Goal: Task Accomplishment & Management: Manage account settings

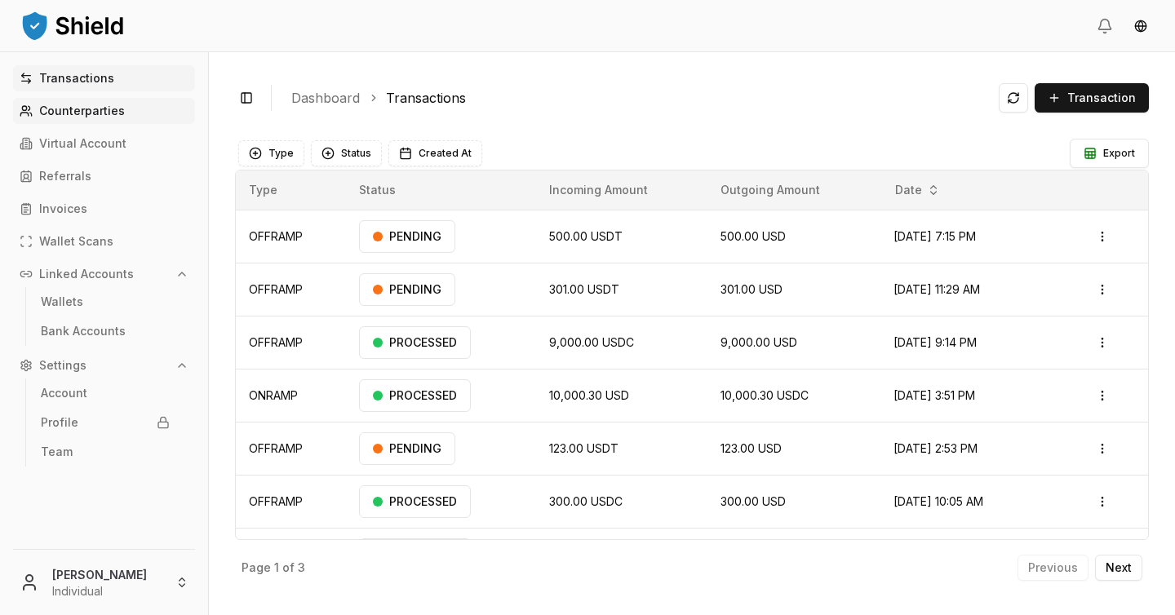
click at [114, 116] on p "Counterparties" at bounding box center [82, 110] width 86 height 11
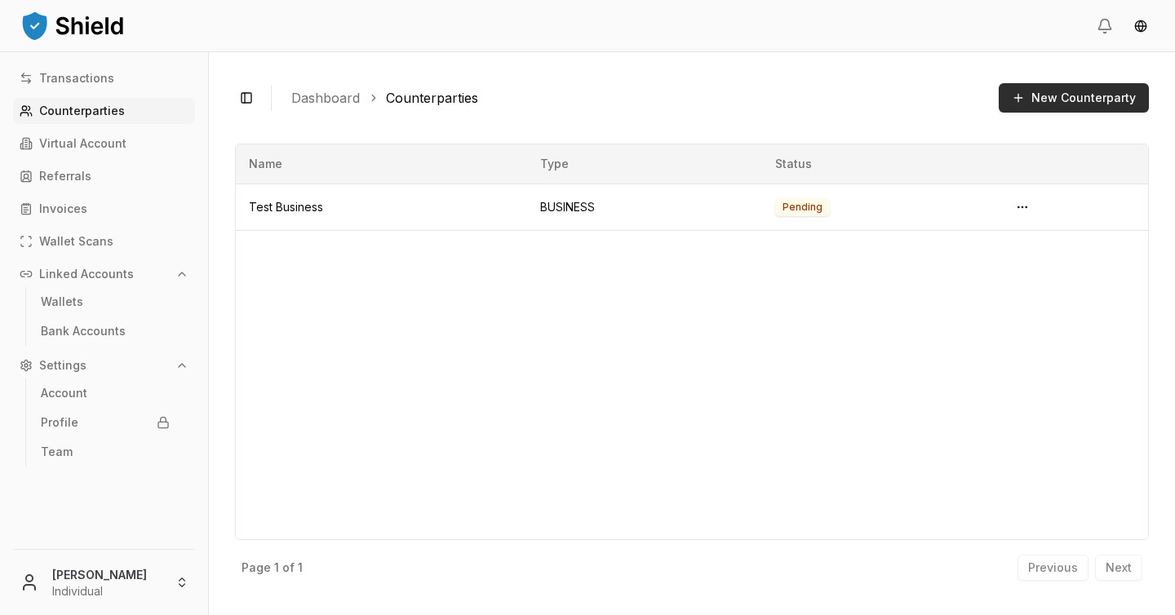
click at [1044, 105] on button "New Counterparty" at bounding box center [1074, 97] width 150 height 29
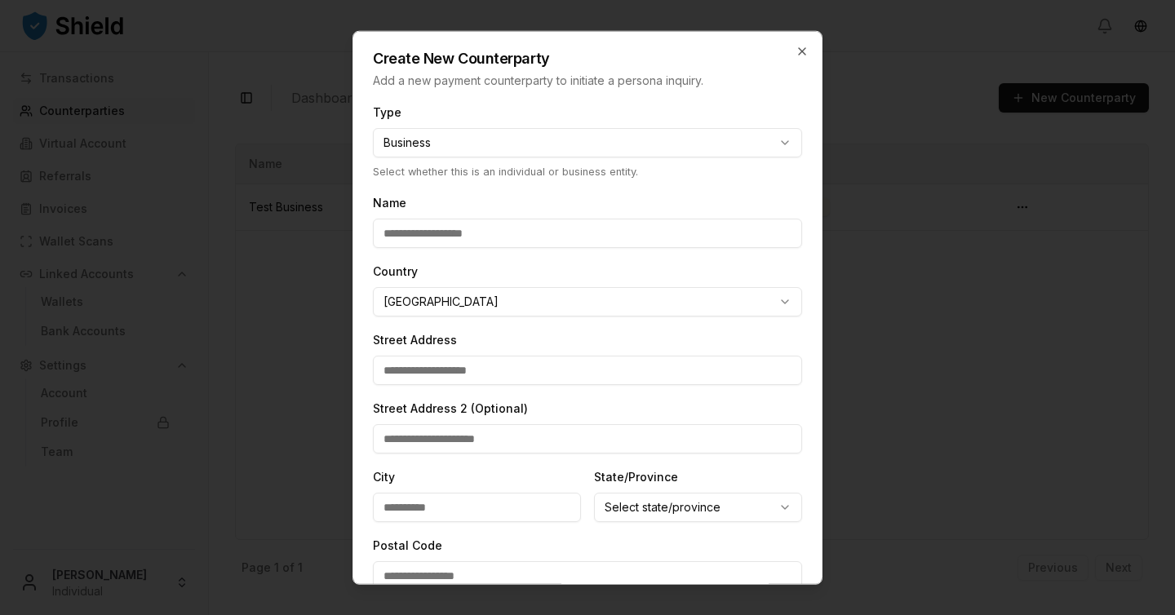
click at [463, 161] on div "**********" at bounding box center [587, 141] width 429 height 78
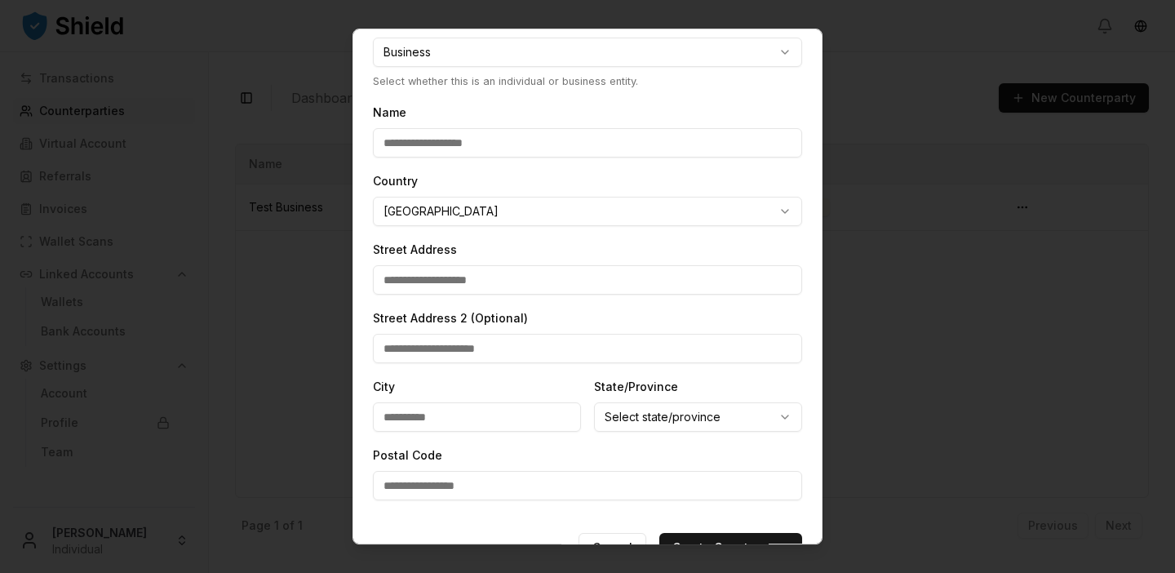
scroll to position [126, 0]
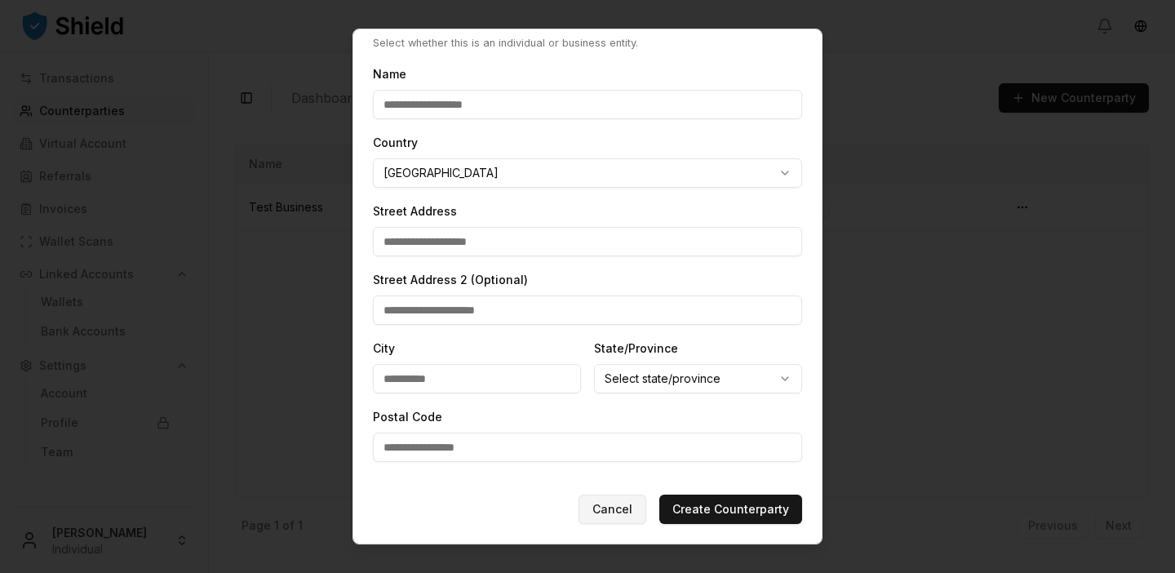
click at [607, 511] on button "Cancel" at bounding box center [612, 508] width 68 height 29
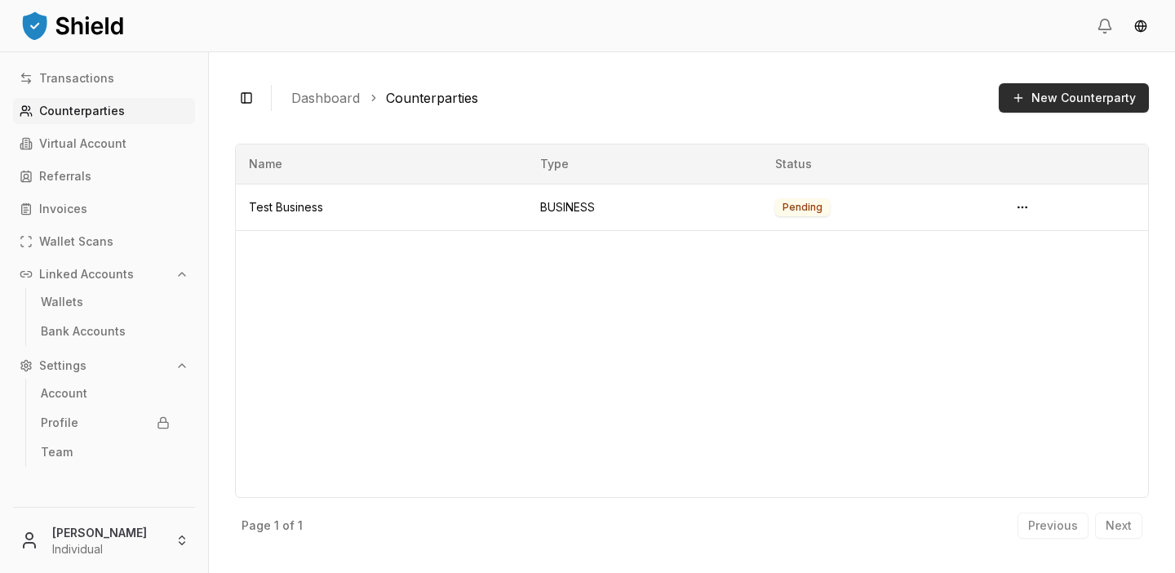
click at [1054, 100] on button "New Counterparty" at bounding box center [1074, 97] width 150 height 29
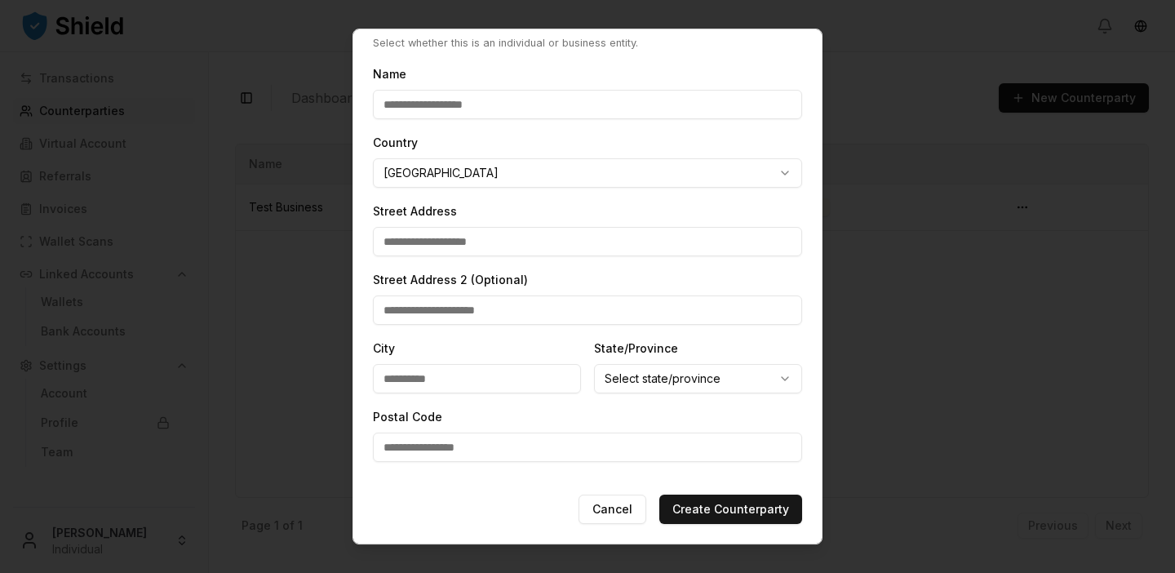
click at [888, 86] on div at bounding box center [587, 286] width 1175 height 573
click at [609, 500] on button "Cancel" at bounding box center [612, 508] width 68 height 29
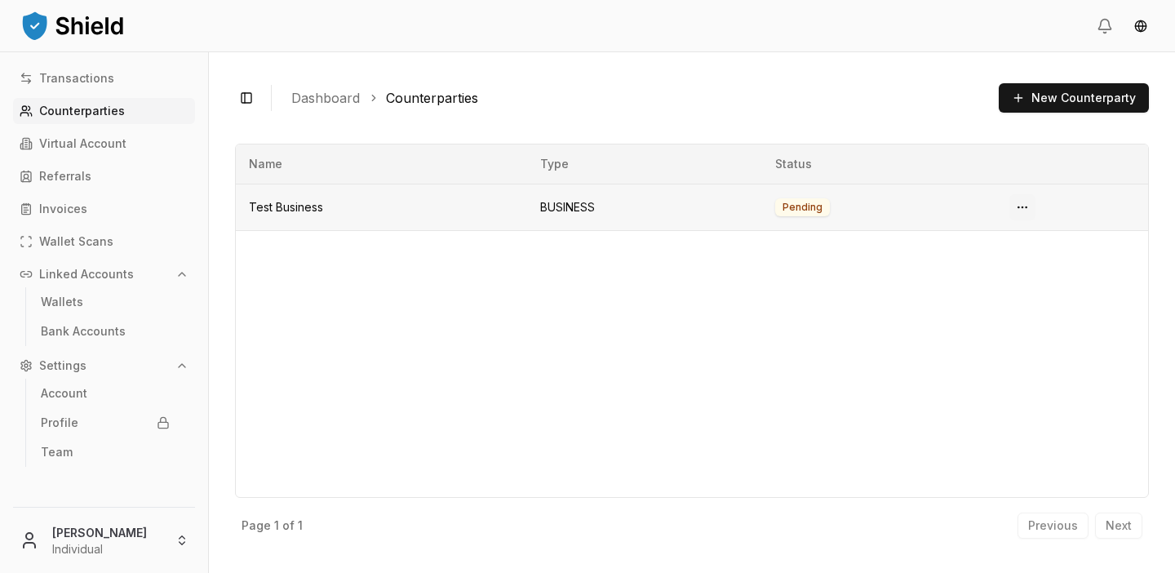
click at [1021, 204] on html "Transactions Counterparties Virtual Account Referrals Invoices Wallet Scans Lin…" at bounding box center [587, 286] width 1175 height 573
click at [1005, 273] on span "View Details" at bounding box center [992, 273] width 66 height 16
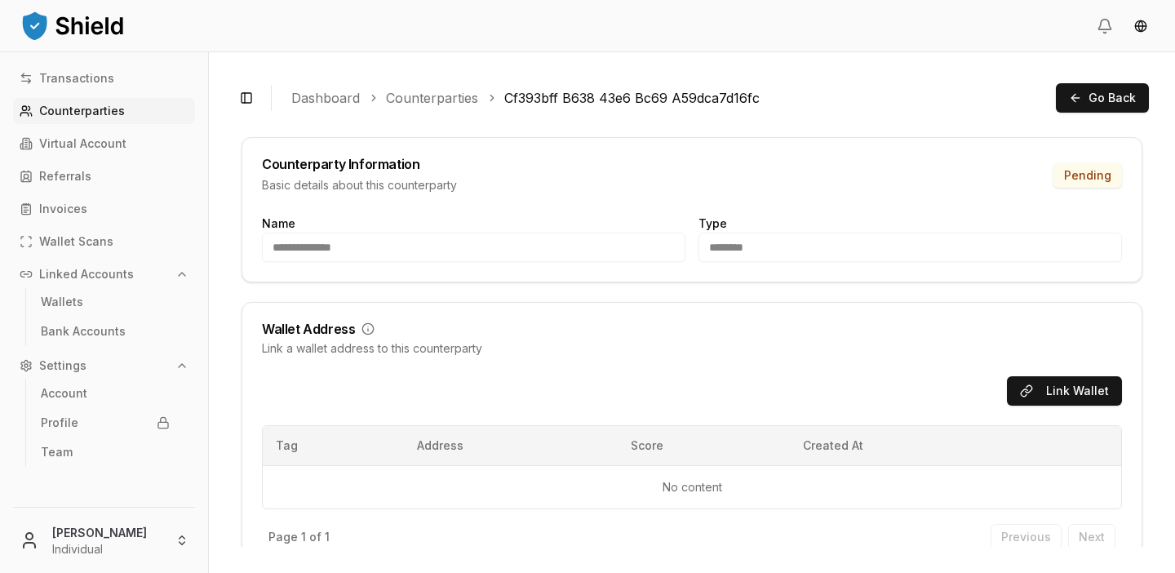
click at [440, 101] on link "Counterparties" at bounding box center [432, 98] width 92 height 20
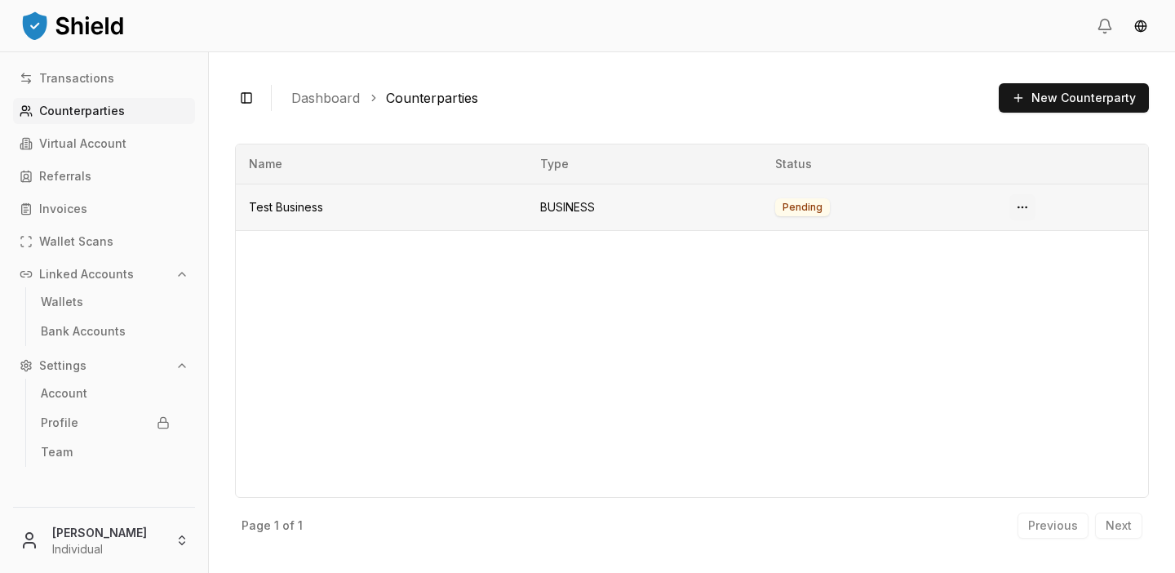
click at [1019, 204] on html "Transactions Counterparties Virtual Account Referrals Invoices Wallet Scans Lin…" at bounding box center [587, 286] width 1175 height 573
click at [1022, 279] on span "View Details" at bounding box center [992, 273] width 66 height 16
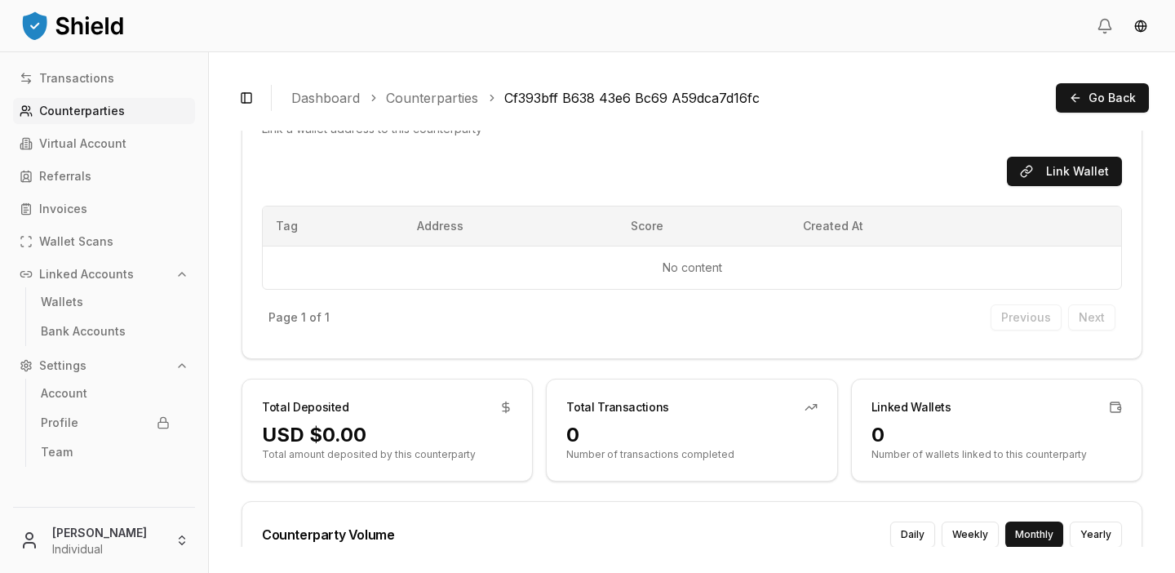
scroll to position [170, 0]
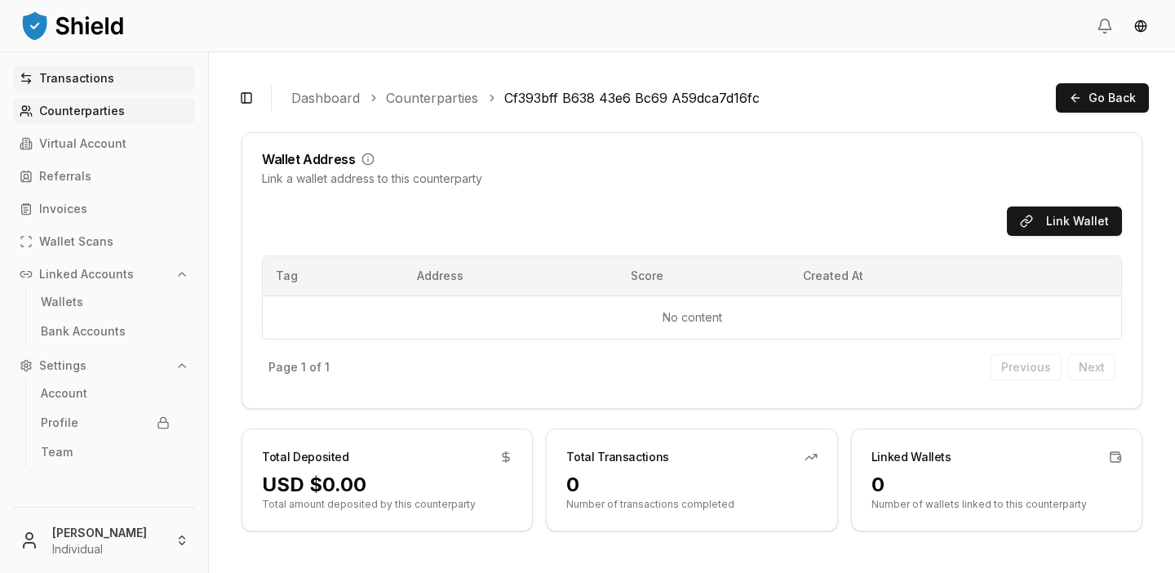
click at [105, 65] on link "Transactions" at bounding box center [104, 78] width 182 height 26
click at [106, 84] on p "Transactions" at bounding box center [76, 78] width 75 height 11
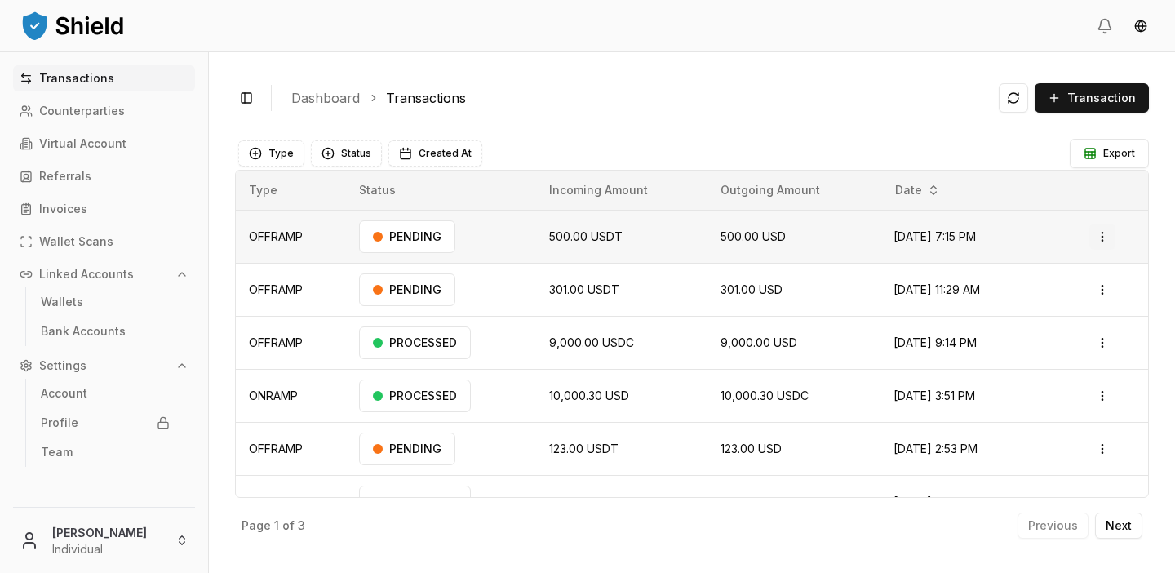
click at [1103, 239] on html "Transactions Counterparties Virtual Account Referrals Invoices Wallet Scans Lin…" at bounding box center [587, 286] width 1175 height 573
click at [1097, 296] on p "View Details" at bounding box center [1081, 301] width 60 height 10
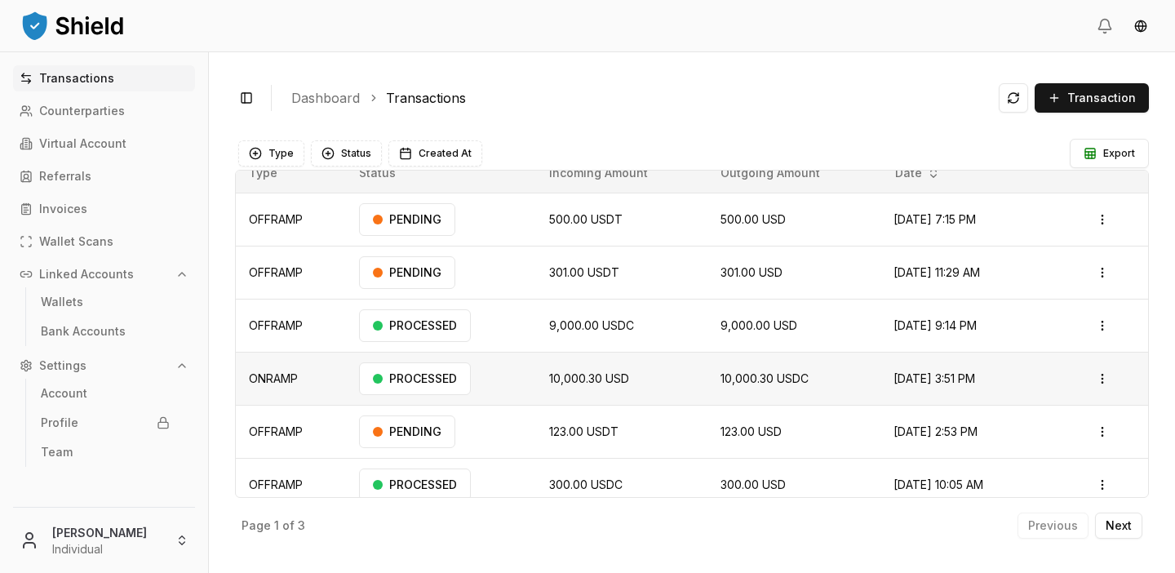
scroll to position [24, 0]
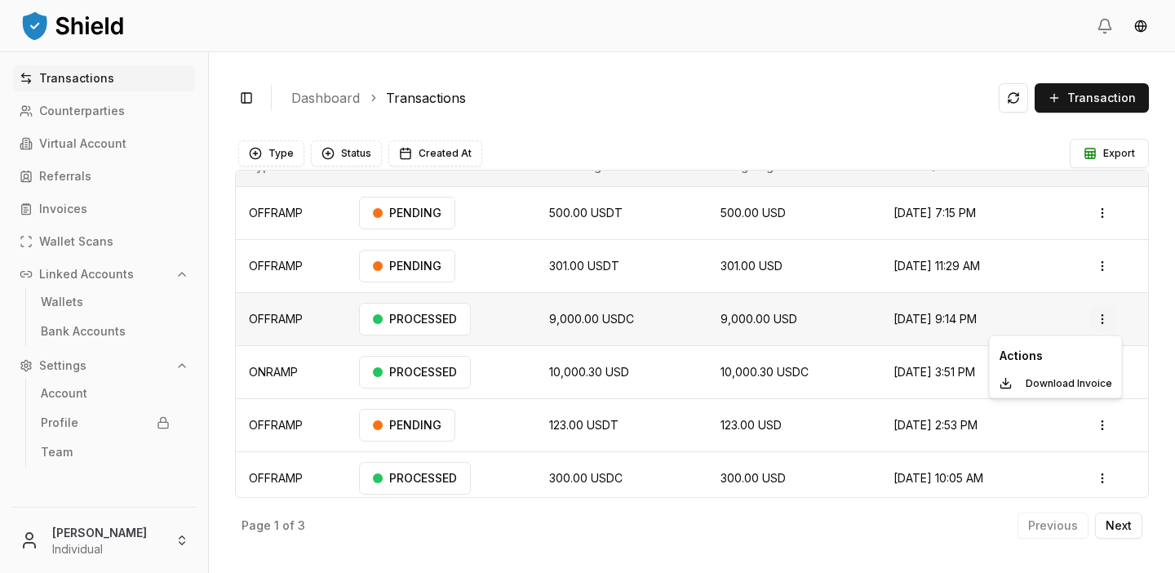
click at [1096, 321] on html "Transactions Counterparties Virtual Account Referrals Invoices Wallet Scans Lin…" at bounding box center [587, 286] width 1175 height 573
click at [1116, 312] on html "Transactions Counterparties Virtual Account Referrals Invoices Wallet Scans Lin…" at bounding box center [587, 286] width 1175 height 573
click at [1108, 317] on html "Transactions Counterparties Virtual Account Referrals Invoices Wallet Scans Lin…" at bounding box center [587, 286] width 1175 height 573
click at [1089, 308] on html "Transactions Counterparties Virtual Account Referrals Invoices Wallet Scans Lin…" at bounding box center [587, 286] width 1175 height 573
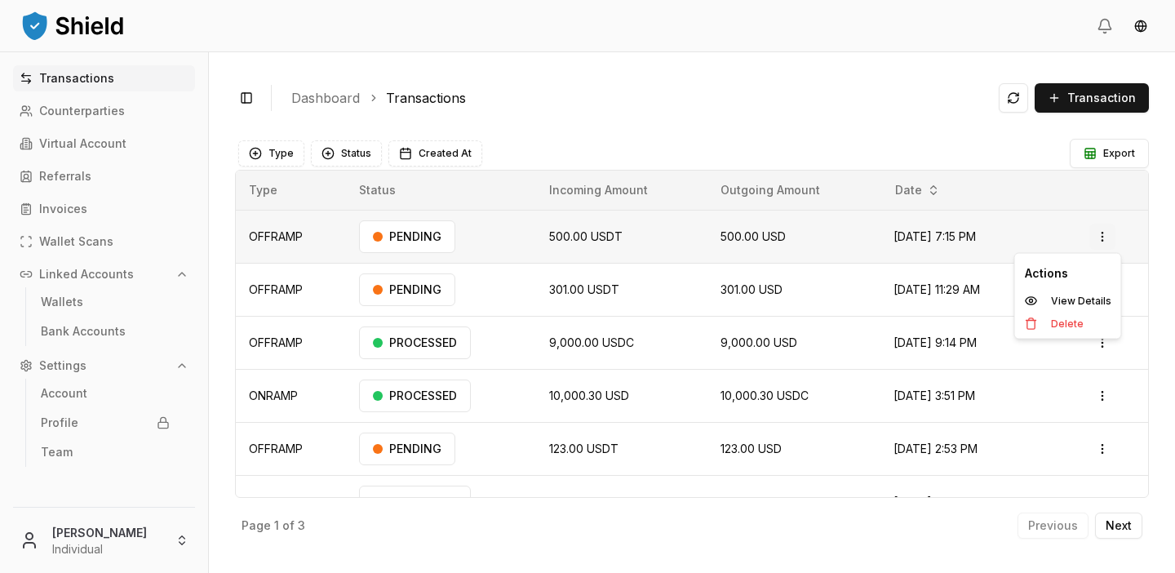
click at [1105, 241] on html "Transactions Counterparties Virtual Account Referrals Invoices Wallet Scans Lin…" at bounding box center [587, 286] width 1175 height 573
click at [929, 157] on html "Transactions Counterparties Virtual Account Referrals Invoices Wallet Scans Lin…" at bounding box center [587, 286] width 1175 height 573
click at [1099, 236] on html "Transactions Counterparties Virtual Account Referrals Invoices Wallet Scans Lin…" at bounding box center [587, 286] width 1175 height 573
click at [1030, 187] on html "Transactions Counterparties Virtual Account Referrals Invoices Wallet Scans Lin…" at bounding box center [587, 286] width 1175 height 573
click at [1104, 238] on html "Transactions Counterparties Virtual Account Referrals Invoices Wallet Scans Lin…" at bounding box center [587, 286] width 1175 height 573
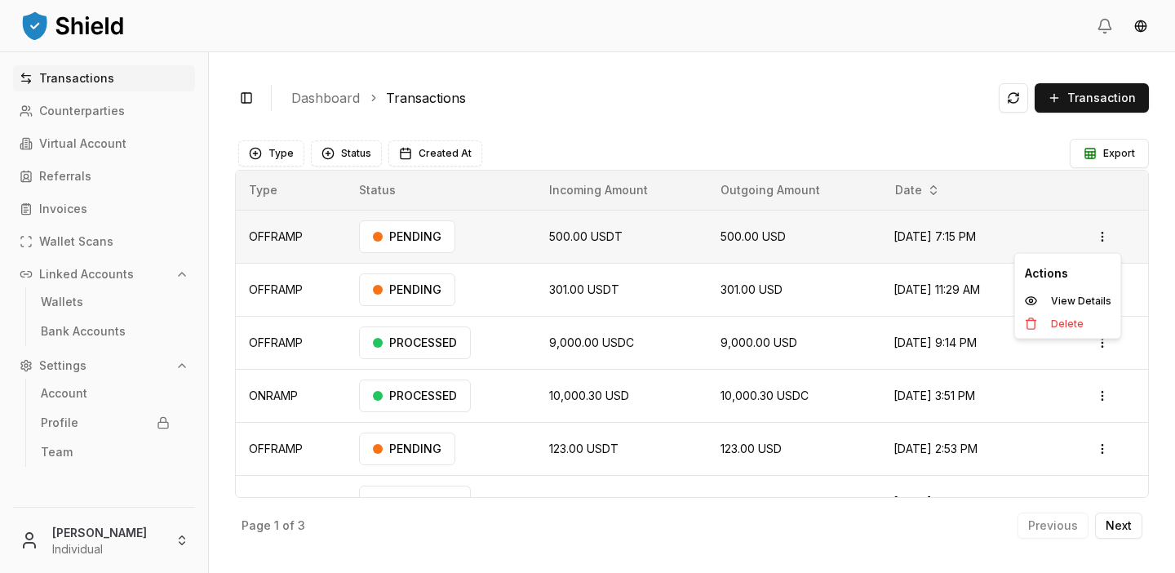
click at [1146, 259] on html "Transactions Counterparties Virtual Account Referrals Invoices Wallet Scans Lin…" at bounding box center [587, 286] width 1175 height 573
click at [1108, 285] on html "Transactions Counterparties Virtual Account Referrals Invoices Wallet Scans Lin…" at bounding box center [587, 286] width 1175 height 573
click at [1156, 337] on html "Transactions Counterparties Virtual Account Referrals Invoices Wallet Scans Lin…" at bounding box center [587, 286] width 1175 height 573
click at [1110, 339] on html "Transactions Counterparties Virtual Account Referrals Invoices Wallet Scans Lin…" at bounding box center [587, 286] width 1175 height 573
click at [1109, 352] on html "Transactions Counterparties Virtual Account Referrals Invoices Wallet Scans Lin…" at bounding box center [587, 286] width 1175 height 573
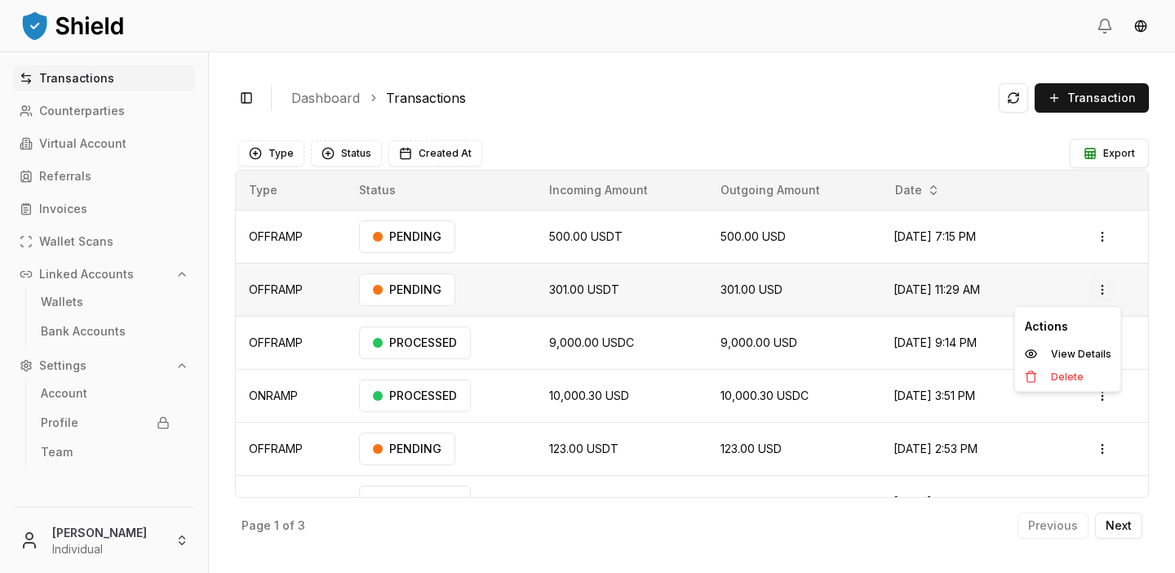
click at [1101, 290] on html "Transactions Counterparties Virtual Account Referrals Invoices Wallet Scans Lin…" at bounding box center [587, 286] width 1175 height 573
click at [1131, 316] on html "Transactions Counterparties Virtual Account Referrals Invoices Wallet Scans Lin…" at bounding box center [587, 286] width 1175 height 573
click at [1099, 341] on html "Transactions Counterparties Virtual Account Referrals Invoices Wallet Scans Lin…" at bounding box center [587, 286] width 1175 height 573
click at [1096, 292] on html "Transactions Counterparties Virtual Account Referrals Invoices Wallet Scans Lin…" at bounding box center [587, 286] width 1175 height 573
click at [1101, 292] on html "Transactions Counterparties Virtual Account Referrals Invoices Wallet Scans Lin…" at bounding box center [587, 286] width 1175 height 573
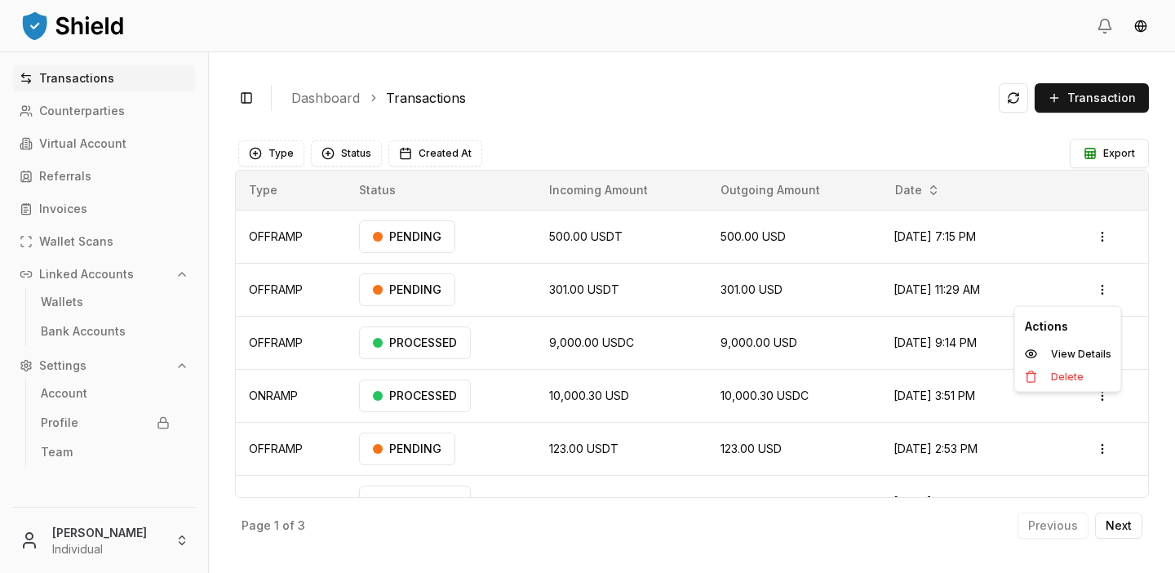
click at [1078, 340] on div "Actions" at bounding box center [1068, 326] width 100 height 33
click at [1078, 347] on div "View Details" at bounding box center [1068, 354] width 100 height 23
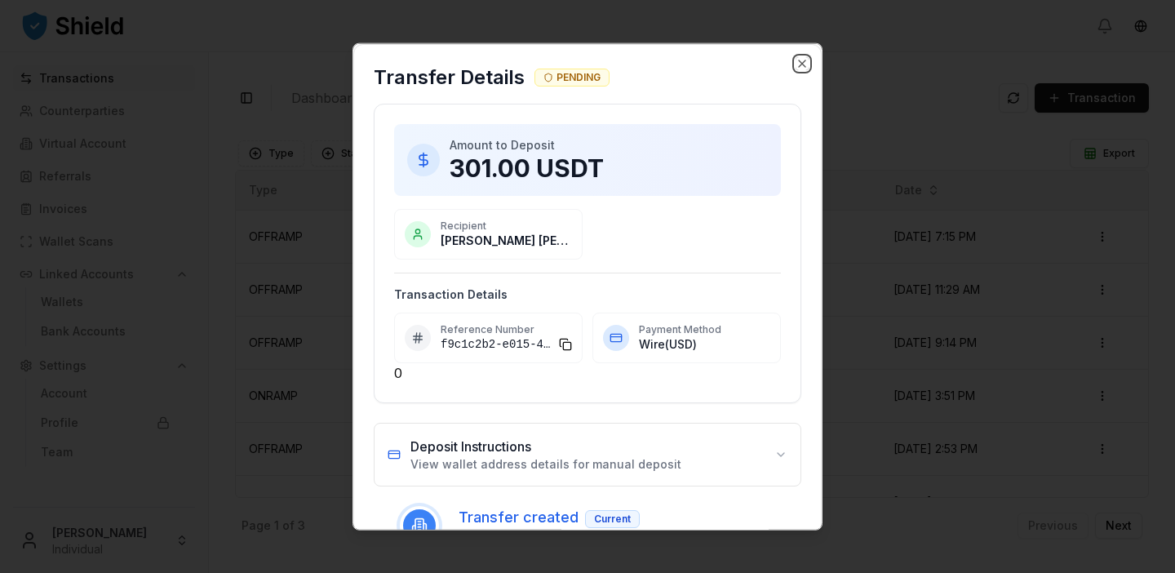
drag, startPoint x: 804, startPoint y: 60, endPoint x: 738, endPoint y: 20, distance: 76.8
click at [736, 21] on body "Transactions Counterparties Virtual Account Referrals Invoices Wallet Scans Lin…" at bounding box center [587, 286] width 1175 height 573
